Goal: Information Seeking & Learning: Learn about a topic

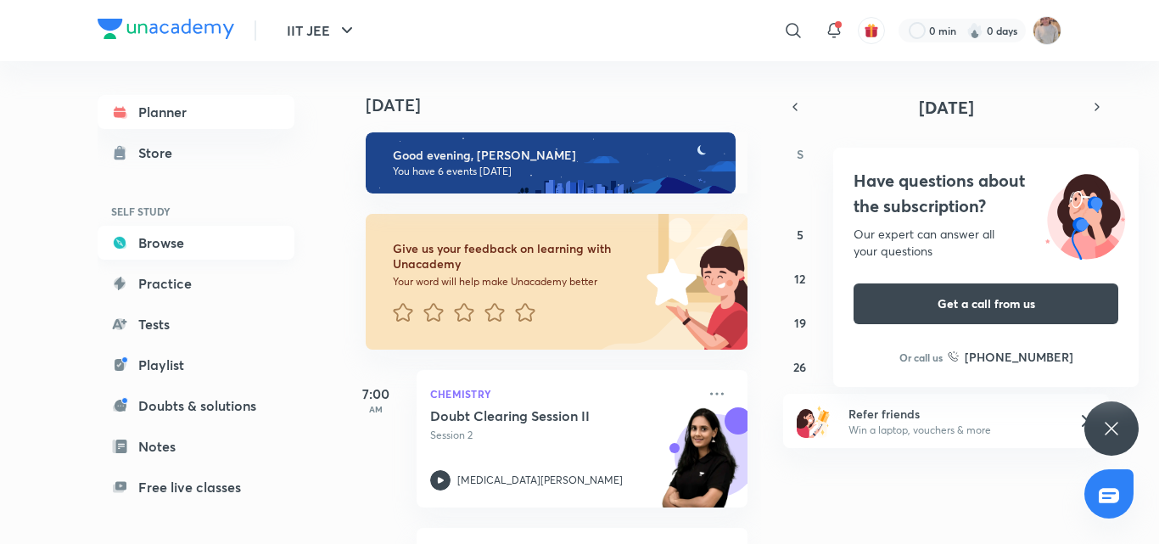
click at [227, 247] on link "Browse" at bounding box center [196, 243] width 197 height 34
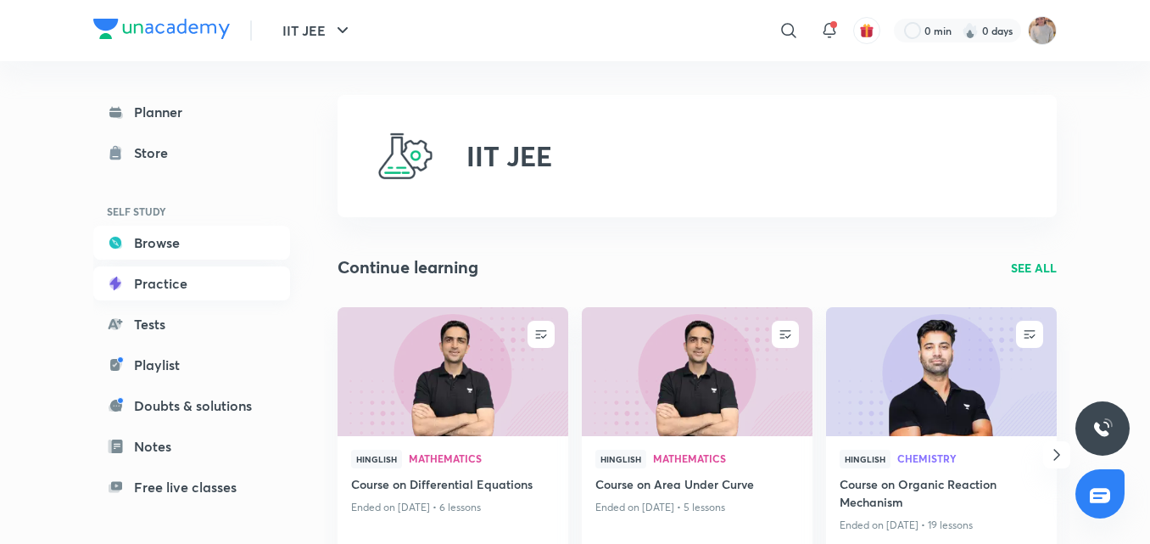
scroll to position [138, 0]
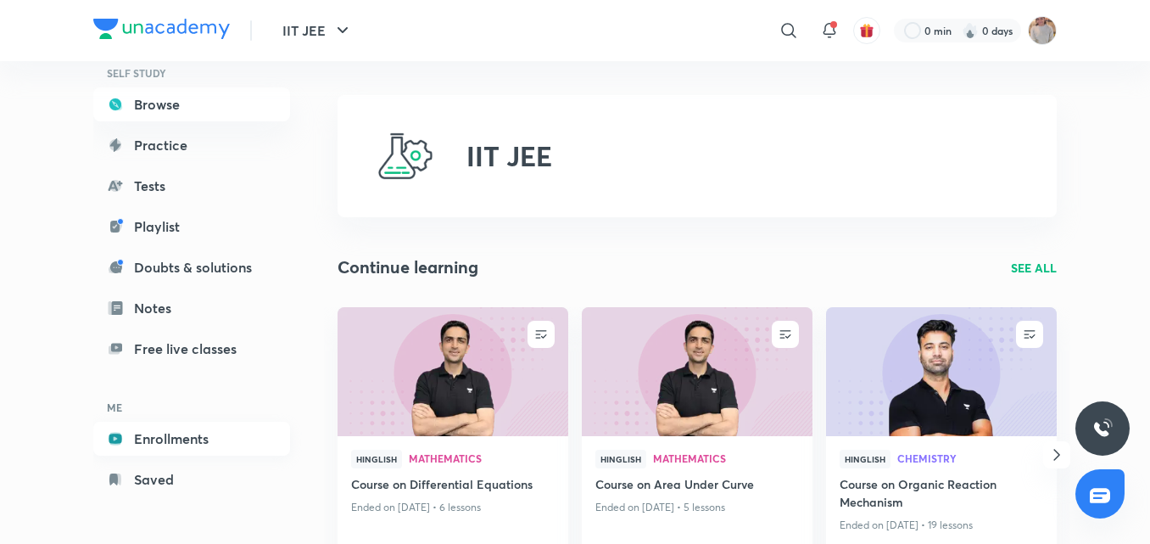
click at [196, 431] on link "Enrollments" at bounding box center [191, 439] width 197 height 34
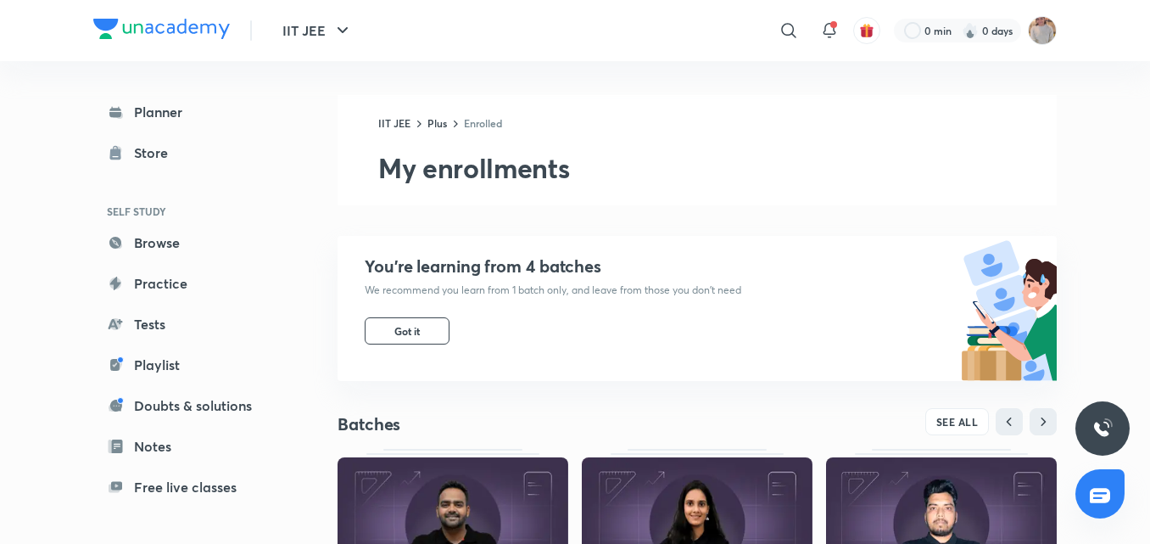
scroll to position [606, 0]
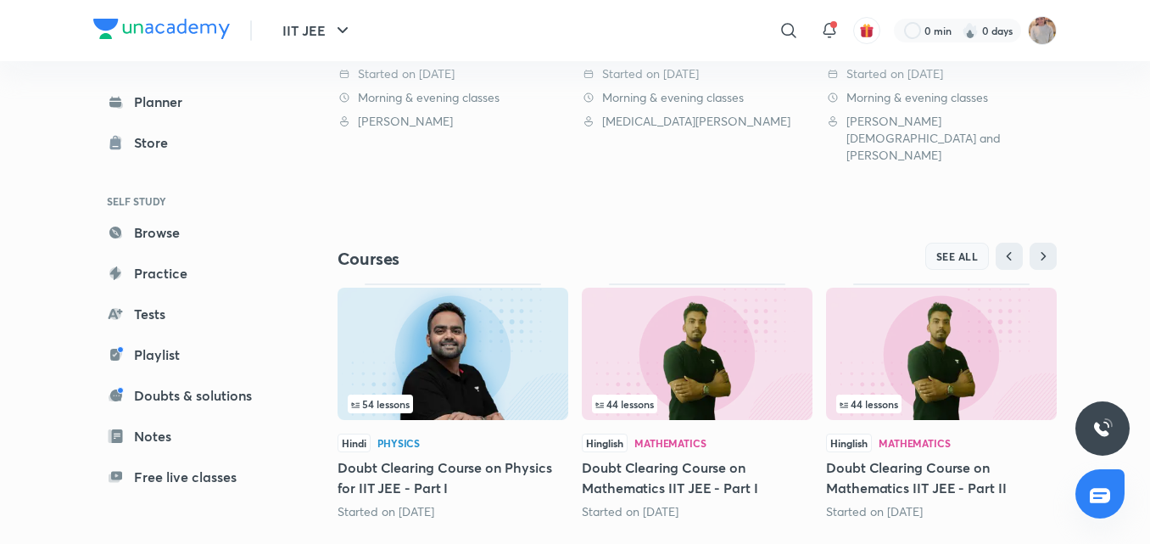
click at [941, 250] on span "SEE ALL" at bounding box center [957, 256] width 42 height 12
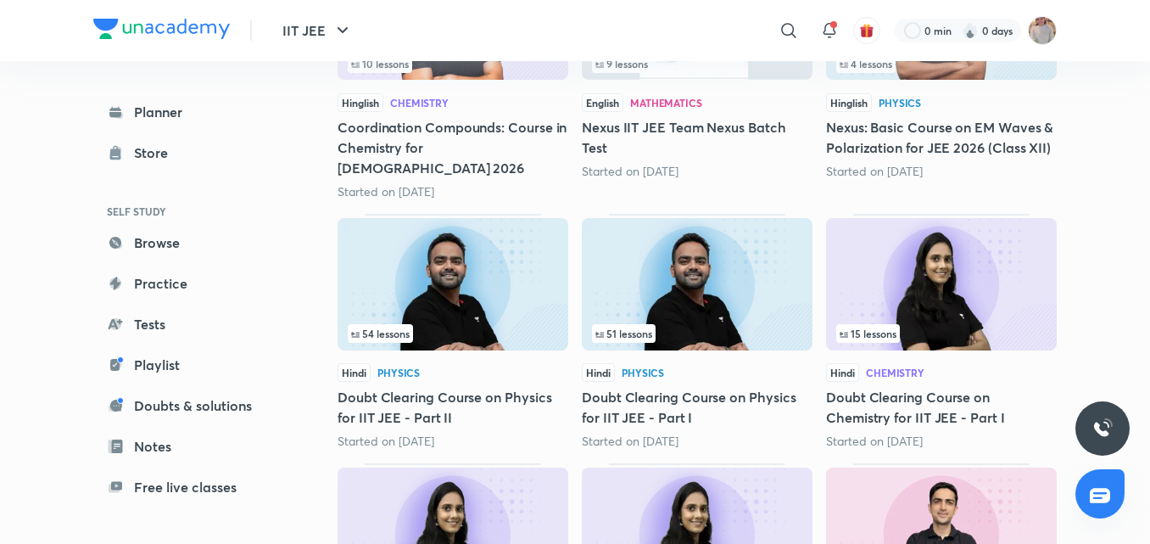
scroll to position [631, 0]
click at [431, 115] on div "Hinglish Chemistry Coordination Compounds: Course in Chemistry for JEE 2026 Sta…" at bounding box center [453, 147] width 231 height 107
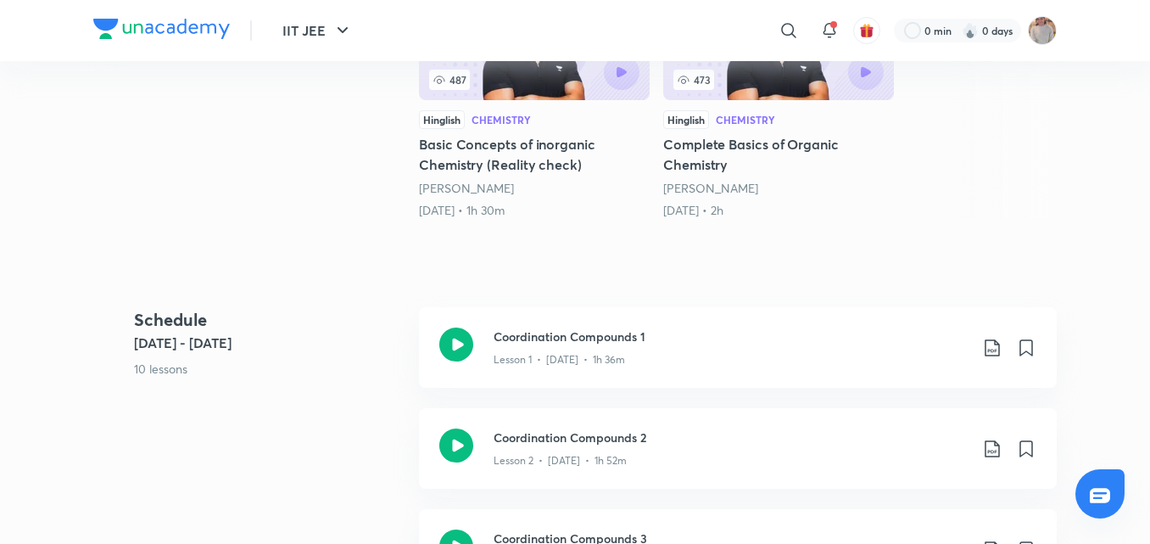
click at [447, 82] on div "Coordination Compounds: Course in Chemistry for JEE 2026 Enroll IIT JEE Plus Sy…" at bounding box center [575, 456] width 964 height 2052
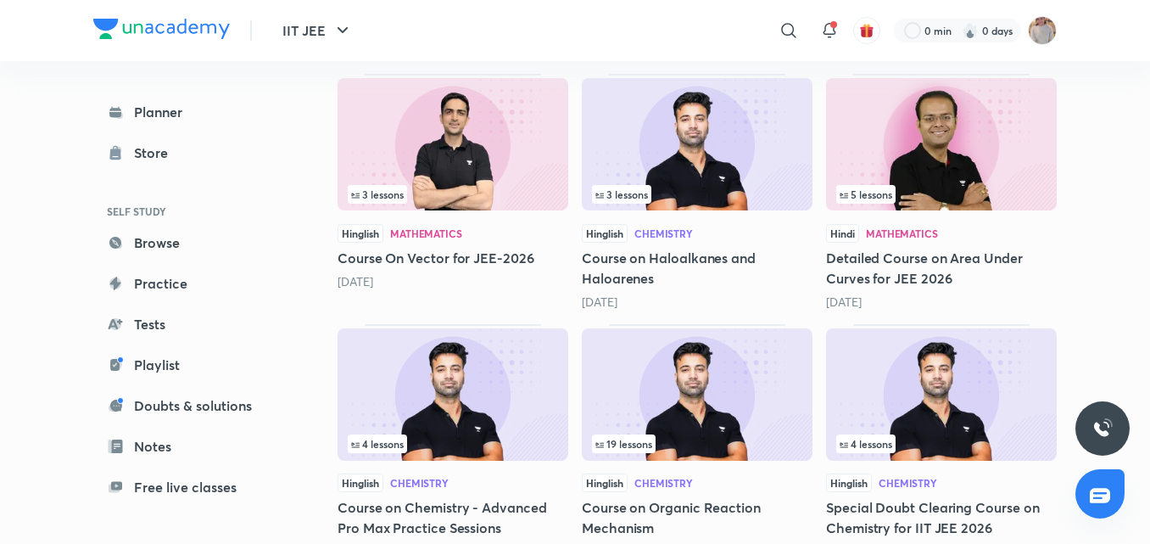
scroll to position [1791, 0]
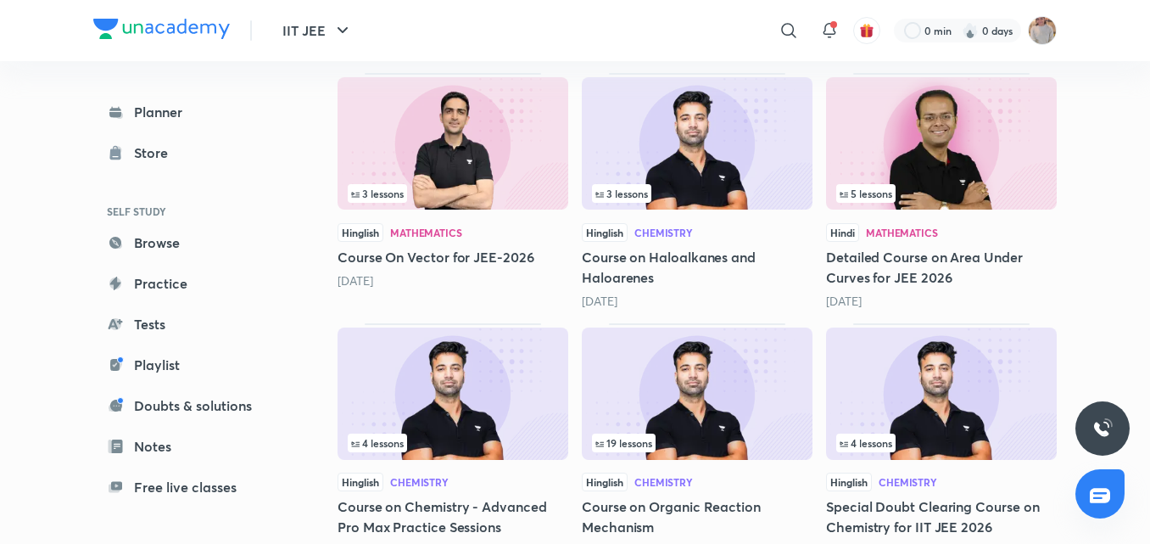
click at [695, 142] on img at bounding box center [697, 143] width 231 height 132
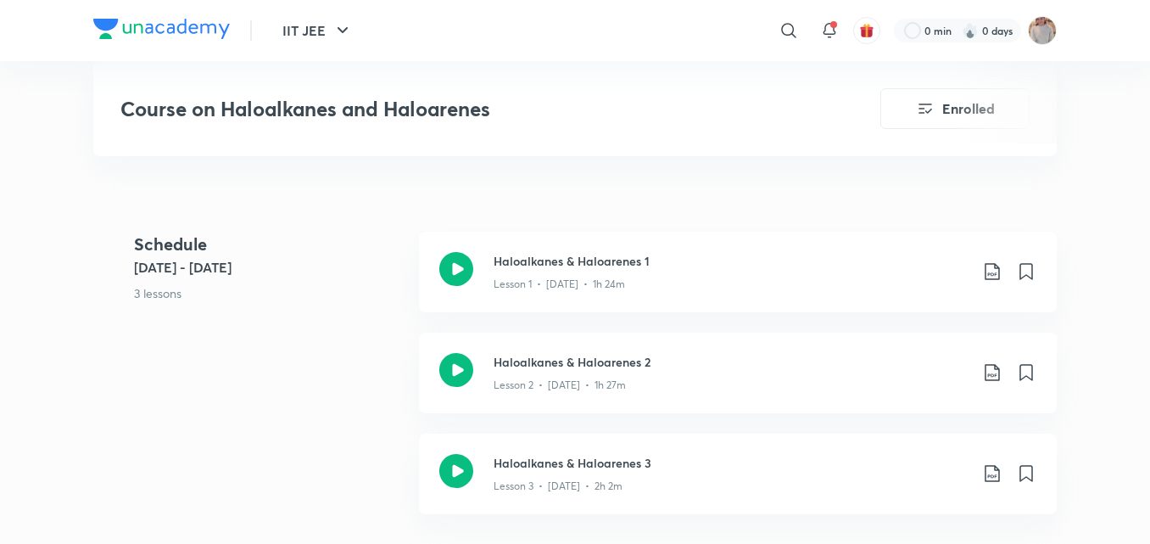
scroll to position [746, 0]
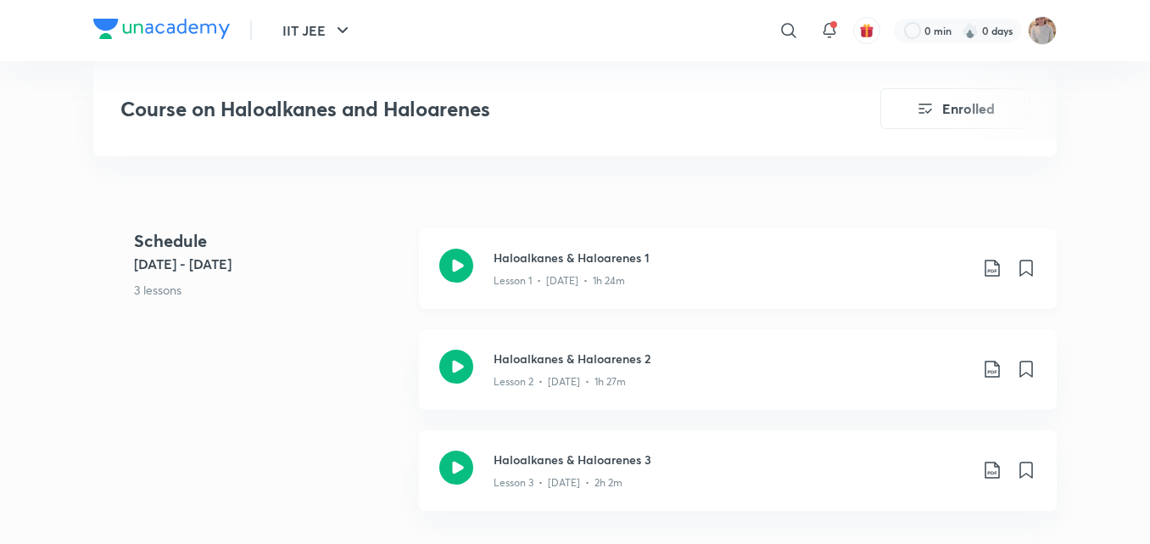
click at [590, 246] on div "Haloalkanes & Haloarenes 1 Lesson 1 • [DATE] • 1h 24m" at bounding box center [738, 268] width 638 height 81
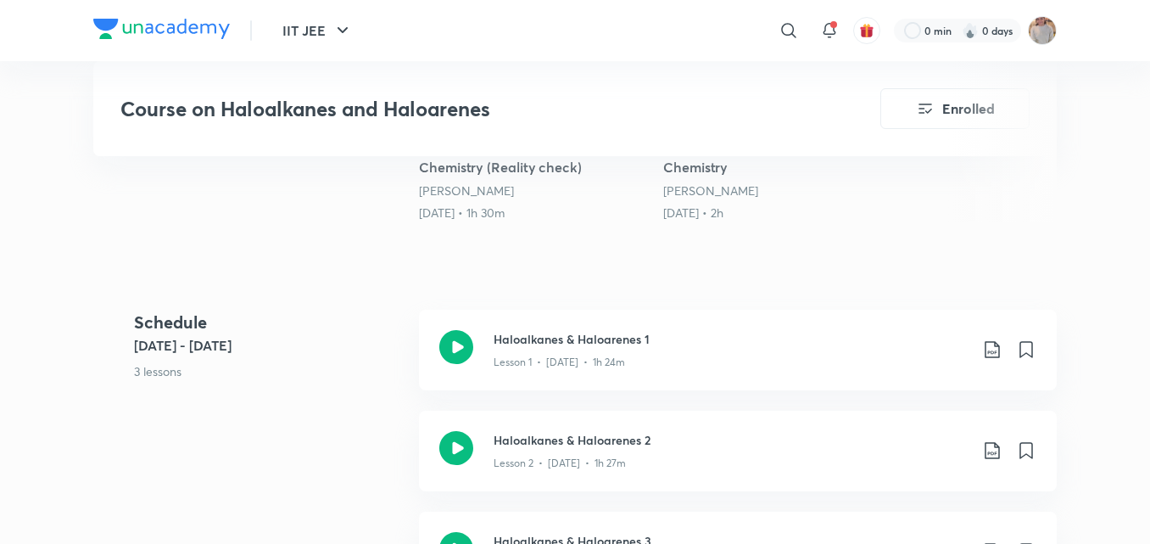
scroll to position [719, 0]
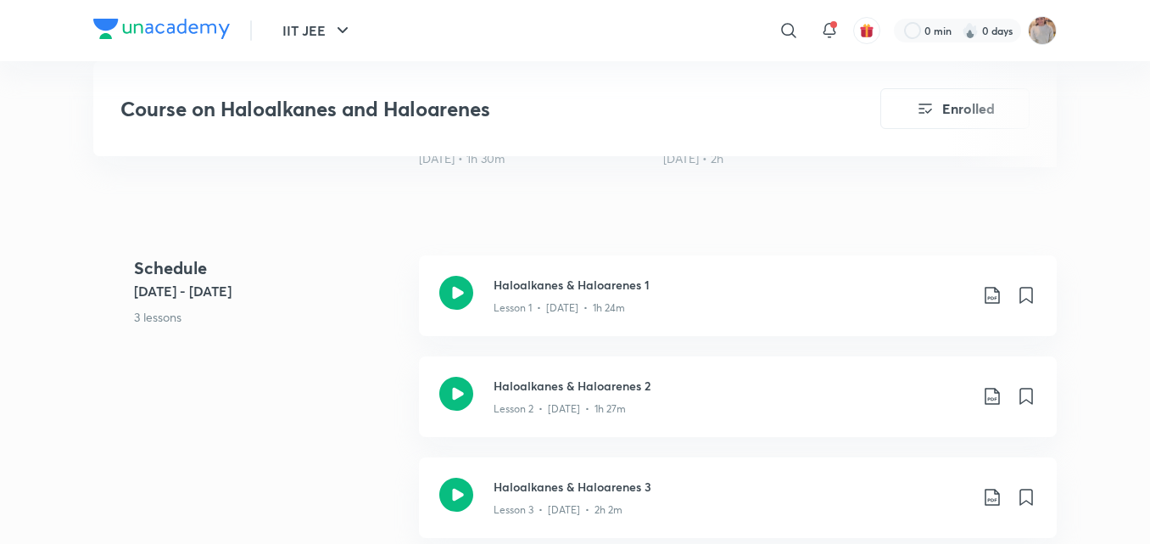
click at [456, 394] on icon at bounding box center [456, 394] width 34 height 34
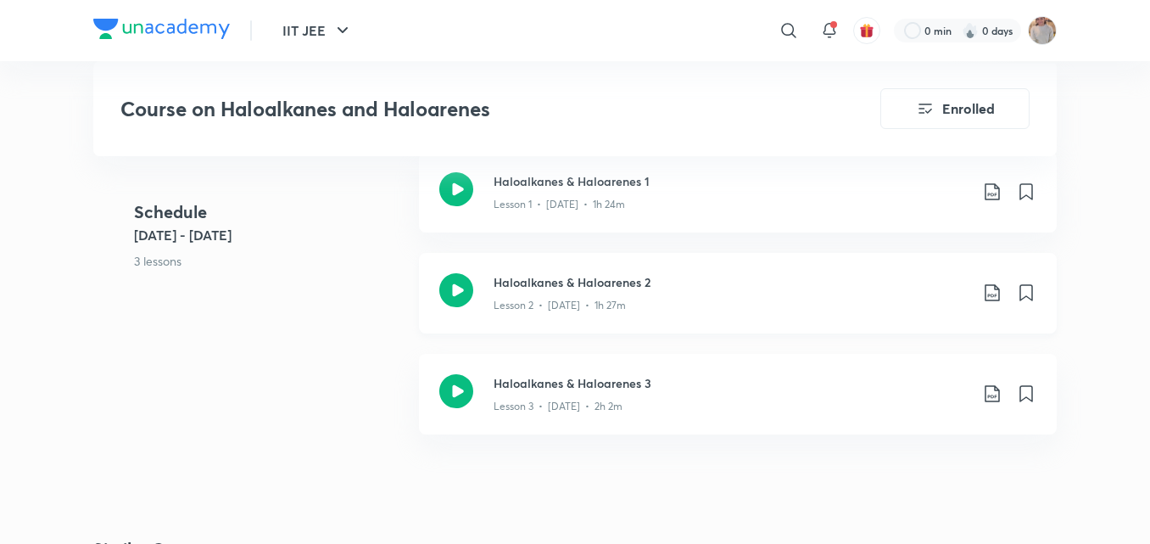
scroll to position [824, 0]
click at [541, 392] on div "Lesson 3 • [DATE] • 2h 2m" at bounding box center [731, 402] width 475 height 22
